Goal: Task Accomplishment & Management: Use online tool/utility

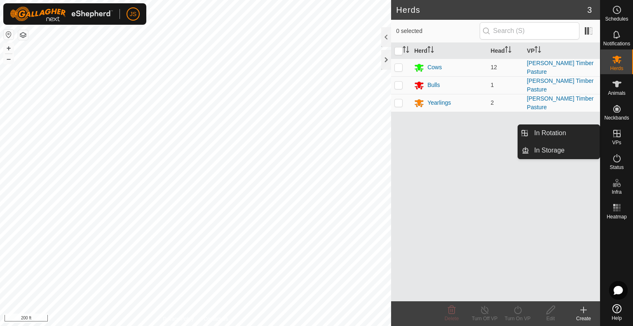
click at [620, 135] on icon at bounding box center [617, 134] width 10 height 10
click at [582, 137] on link "In Rotation" at bounding box center [565, 133] width 71 height 16
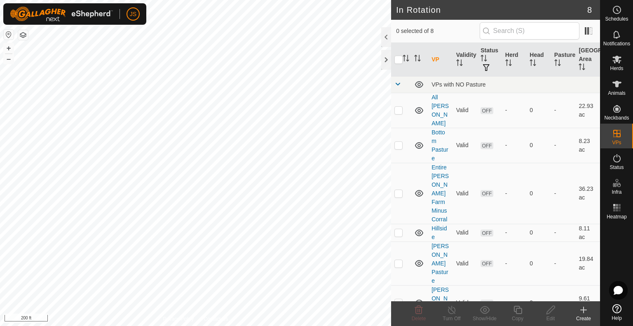
click at [582, 311] on icon at bounding box center [584, 310] width 10 height 10
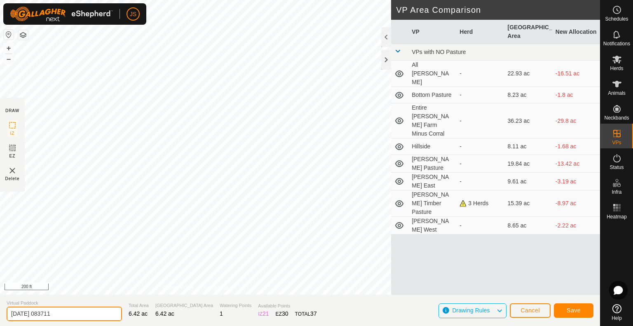
click at [93, 314] on input "[DATE] 083711" at bounding box center [64, 314] width 115 height 14
click at [94, 312] on input "[DATE] 083711" at bounding box center [64, 314] width 115 height 14
type input "S"
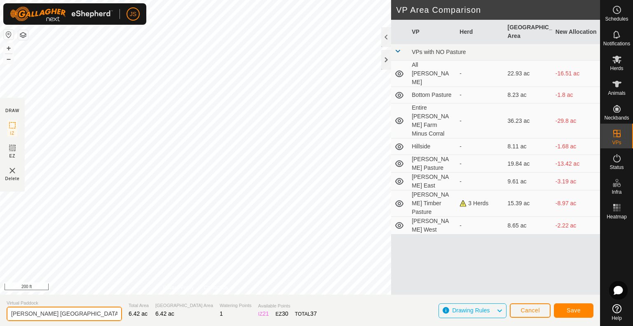
type input "[PERSON_NAME] [GEOGRAPHIC_DATA]"
click at [576, 311] on span "Save" at bounding box center [574, 310] width 14 height 7
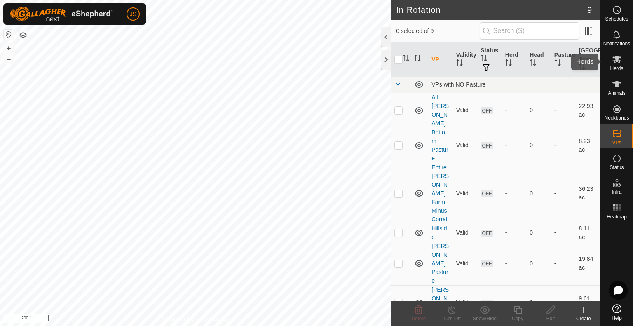
click at [616, 69] on span "Herds" at bounding box center [616, 68] width 13 height 5
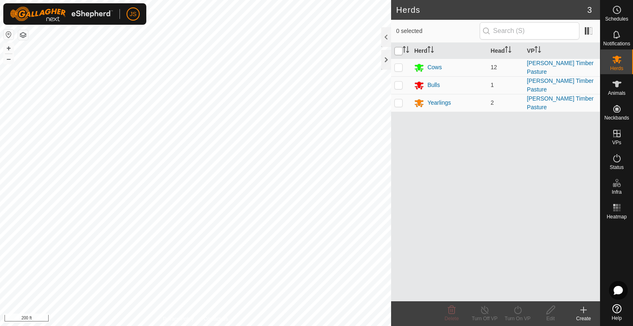
click at [399, 49] on input "checkbox" at bounding box center [399, 51] width 8 height 8
checkbox input "true"
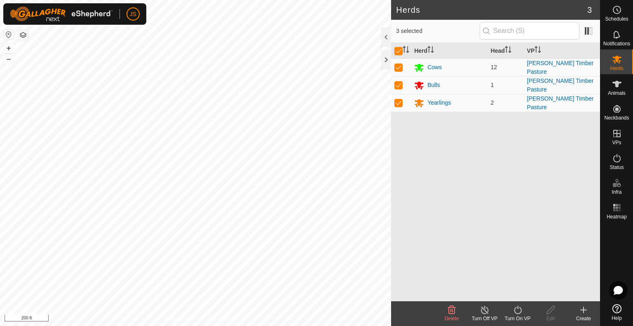
click at [514, 311] on icon at bounding box center [518, 310] width 10 height 10
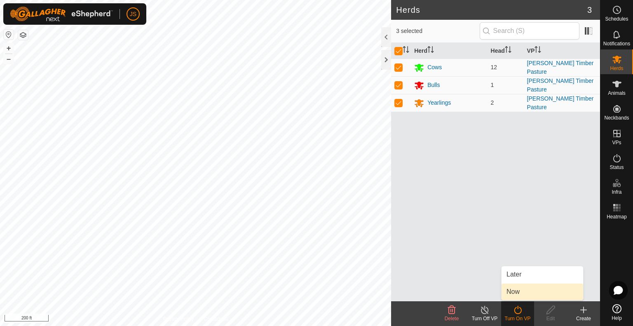
click at [513, 290] on link "Now" at bounding box center [543, 292] width 82 height 16
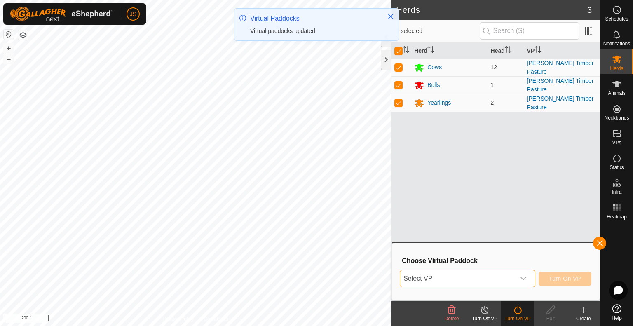
click at [500, 279] on span "Select VP" at bounding box center [457, 279] width 115 height 16
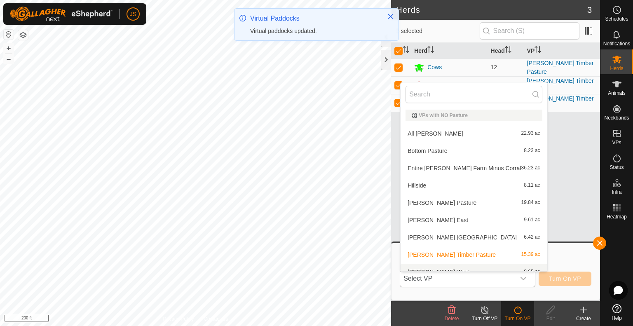
scroll to position [9, 0]
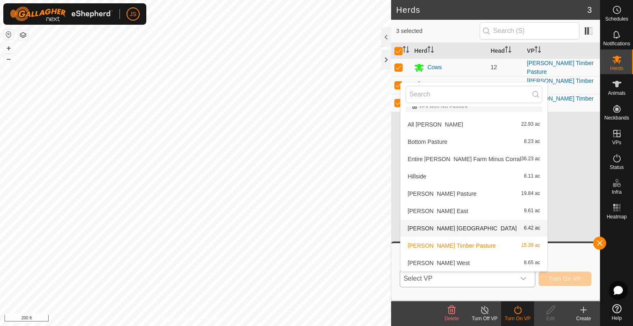
click at [470, 226] on li "[PERSON_NAME] [GEOGRAPHIC_DATA] 6.42 ac" at bounding box center [474, 228] width 146 height 16
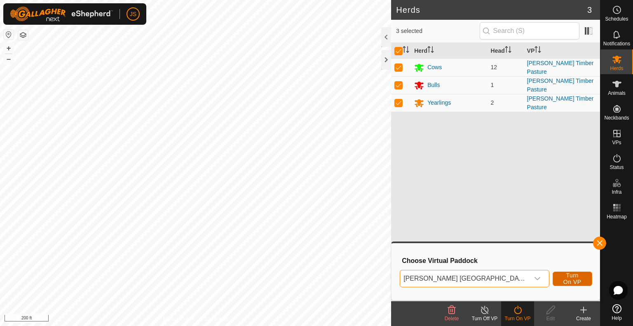
click at [563, 276] on span "Turn On VP" at bounding box center [572, 278] width 19 height 13
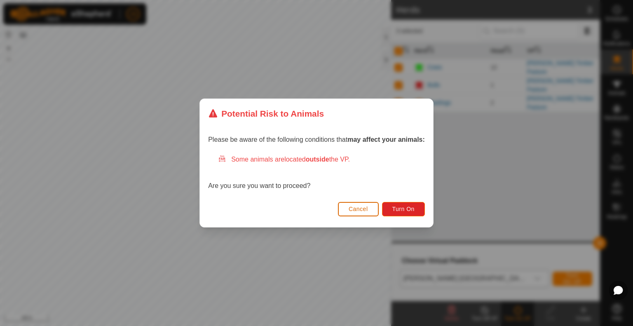
click at [353, 203] on button "Cancel" at bounding box center [358, 209] width 41 height 14
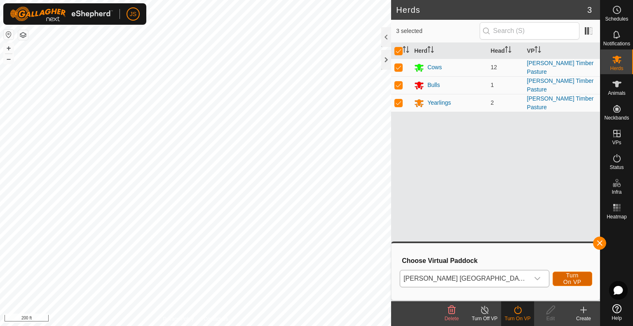
click at [553, 274] on button "Turn On VP" at bounding box center [573, 279] width 40 height 14
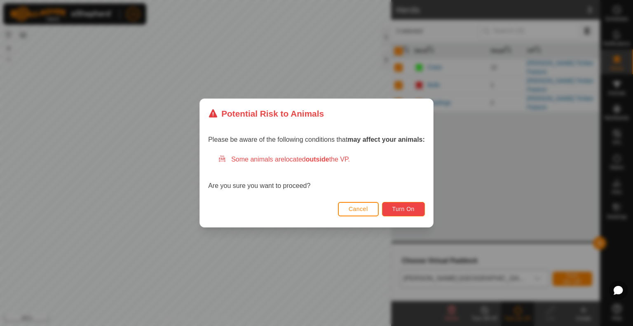
click at [414, 209] on span "Turn On" at bounding box center [404, 209] width 22 height 7
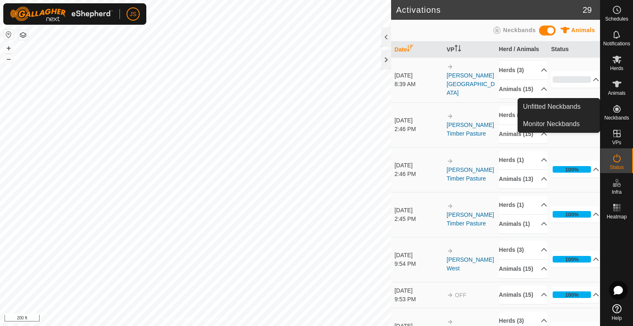
drag, startPoint x: 601, startPoint y: 107, endPoint x: 611, endPoint y: 112, distance: 10.7
click at [611, 112] on es-neckbands-svg-icon at bounding box center [617, 108] width 15 height 13
click at [567, 123] on link "Monitor Neckbands" at bounding box center [559, 124] width 82 height 16
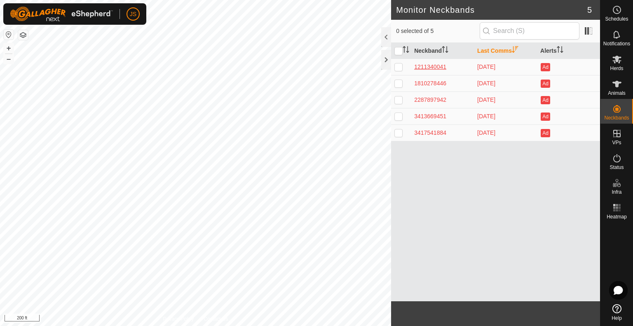
click at [438, 63] on div "1211340041" at bounding box center [442, 67] width 57 height 9
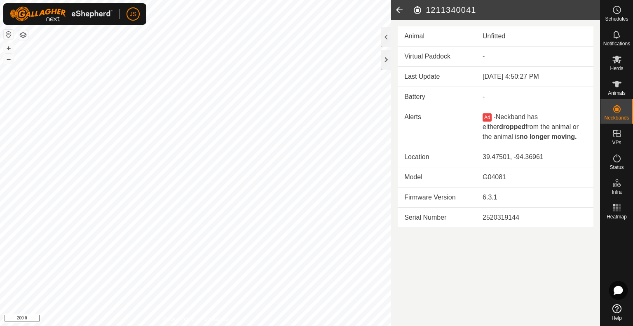
click at [396, 10] on icon at bounding box center [399, 10] width 16 height 20
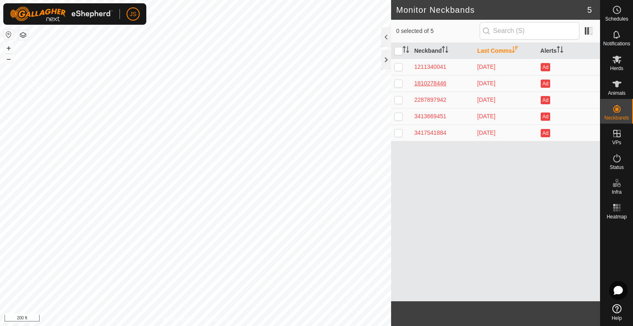
click at [436, 85] on div "1810278446" at bounding box center [442, 83] width 57 height 9
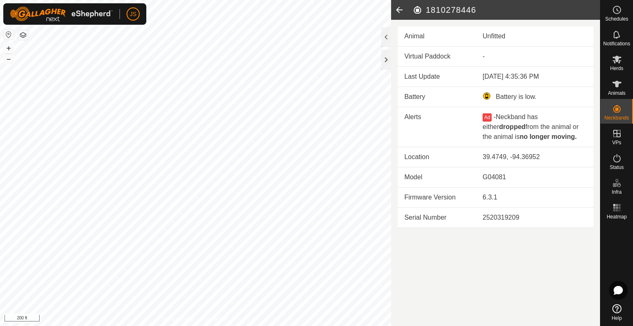
click at [400, 9] on icon at bounding box center [399, 10] width 16 height 20
